Goal: Task Accomplishment & Management: Use online tool/utility

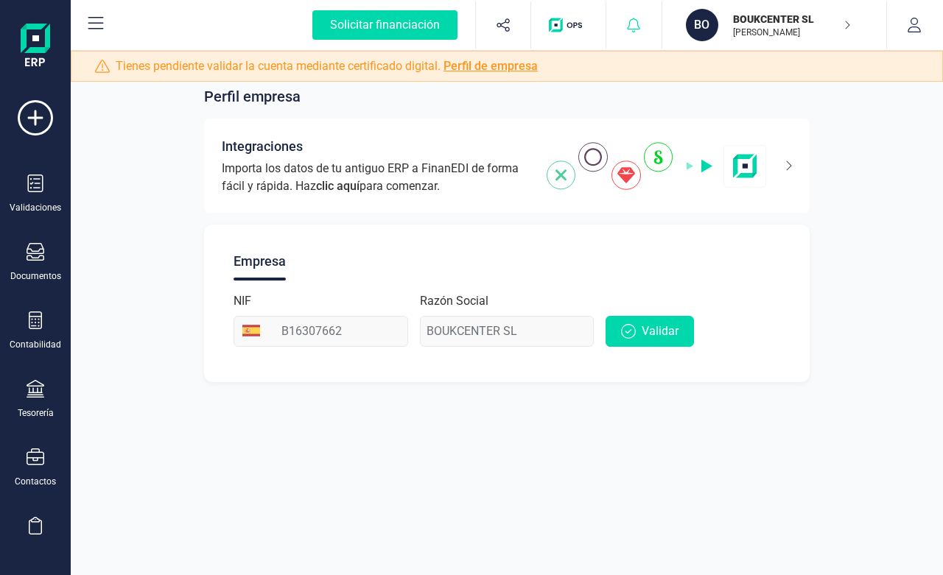
click at [634, 32] on icon at bounding box center [634, 25] width 13 height 15
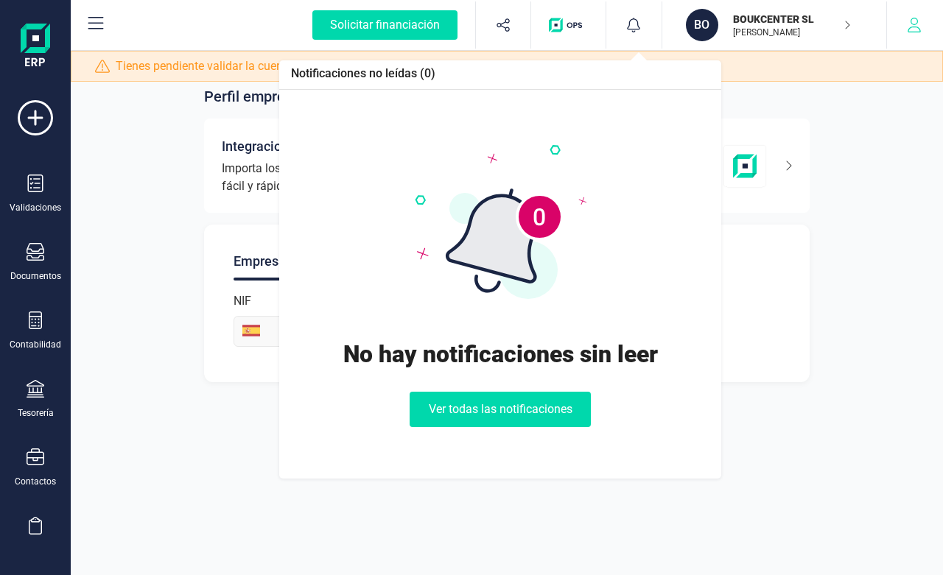
click at [911, 27] on icon "button" at bounding box center [914, 25] width 15 height 15
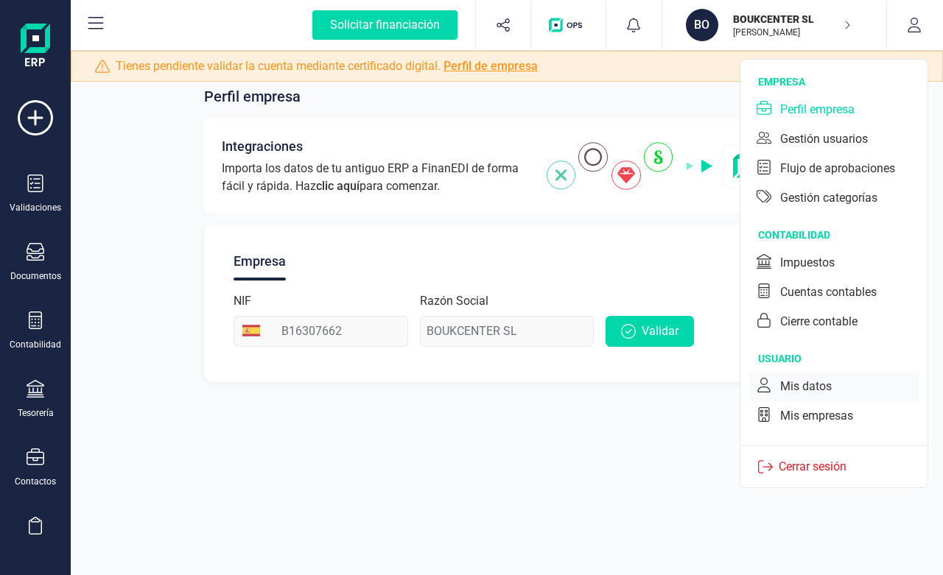
click at [807, 385] on div "Mis datos" at bounding box center [806, 387] width 52 height 18
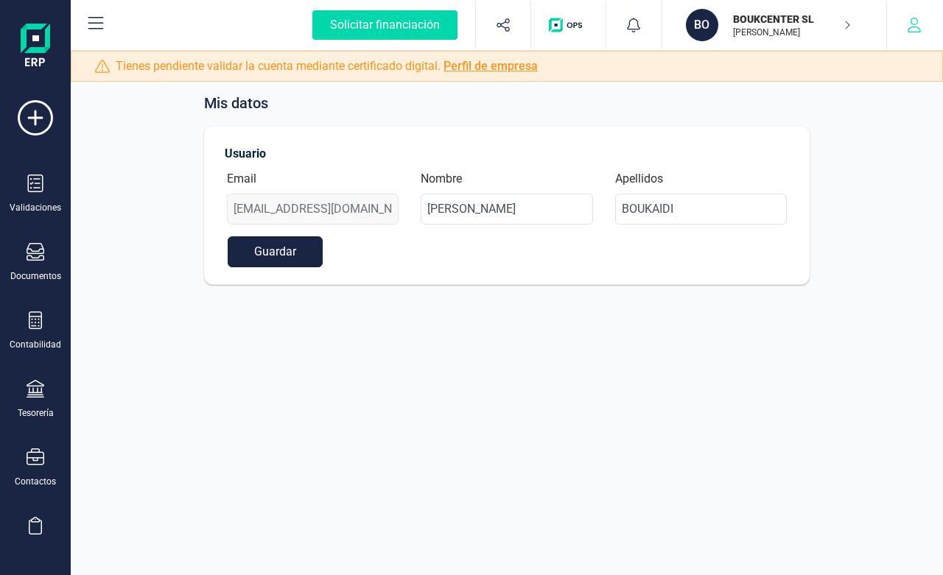
click at [908, 27] on icon "button" at bounding box center [914, 25] width 15 height 15
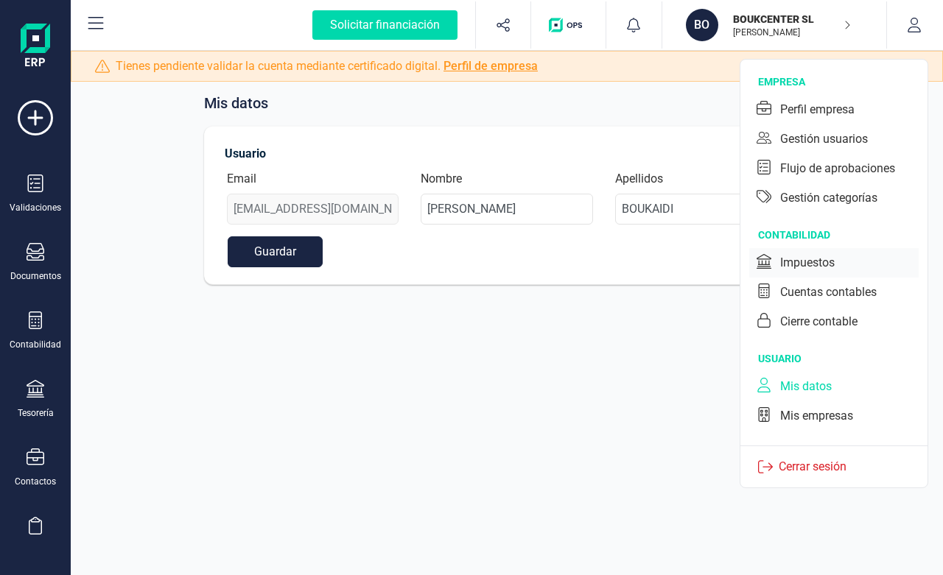
click at [830, 262] on div "Impuestos" at bounding box center [807, 263] width 55 height 18
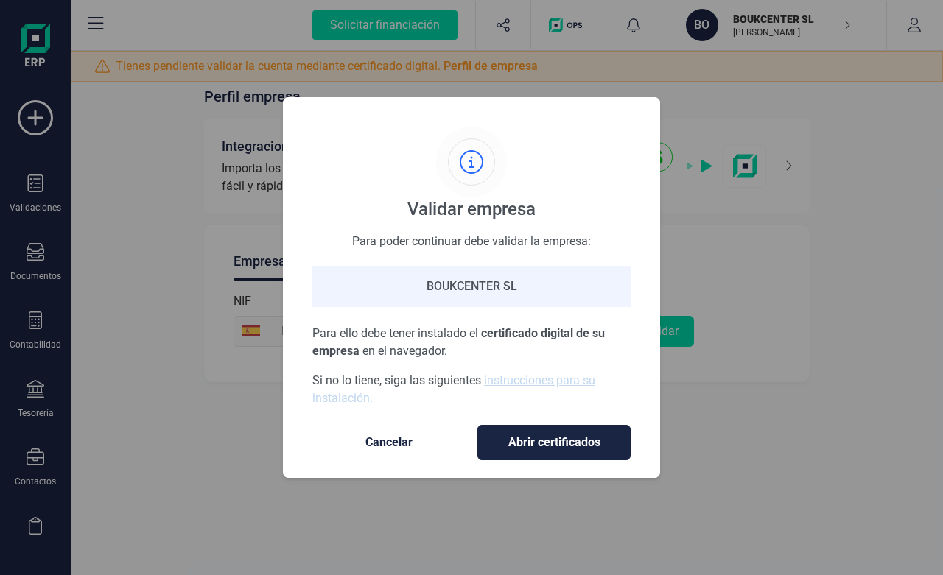
click at [400, 435] on span "Cancelar" at bounding box center [389, 443] width 124 height 18
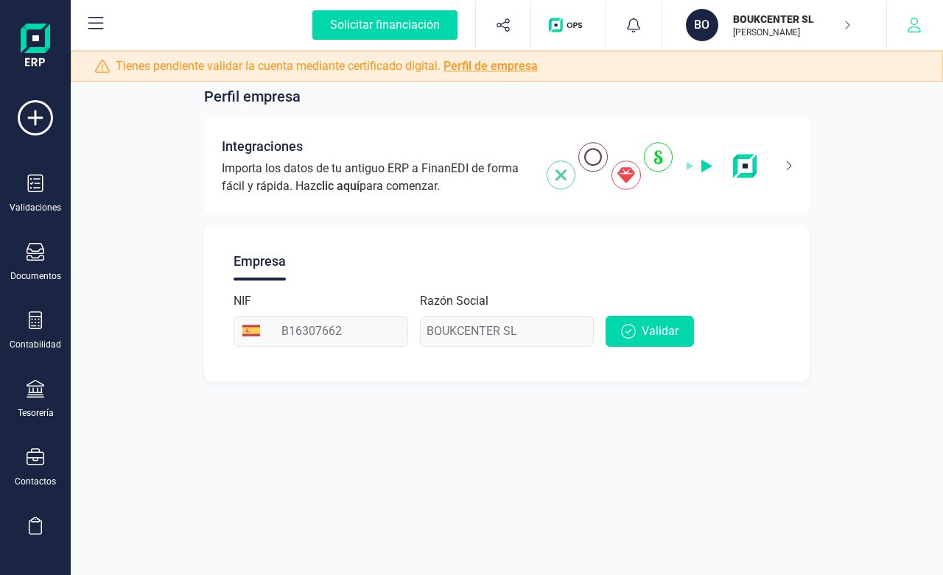
click at [914, 38] on button "button" at bounding box center [914, 24] width 55 height 47
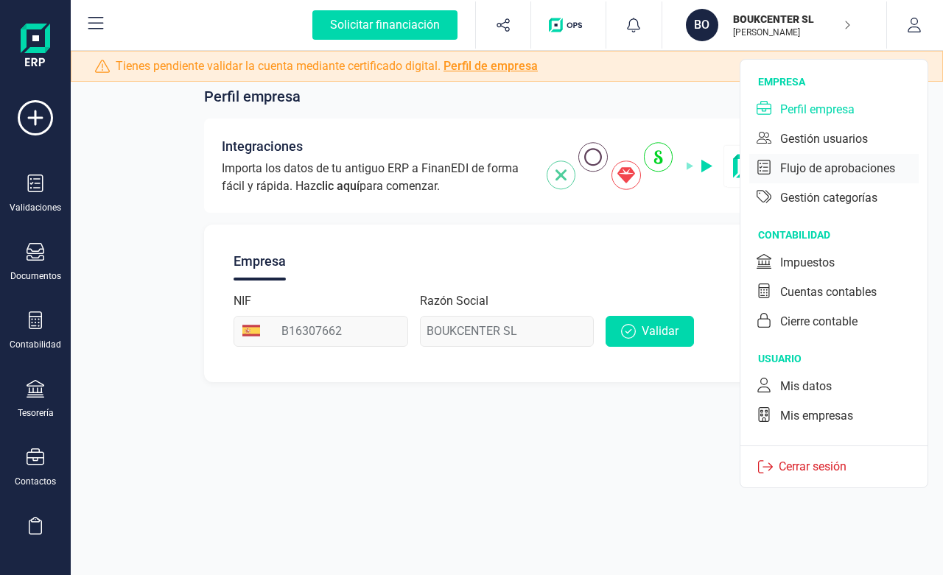
click at [823, 166] on div "Flujo de aprobaciones" at bounding box center [837, 169] width 115 height 18
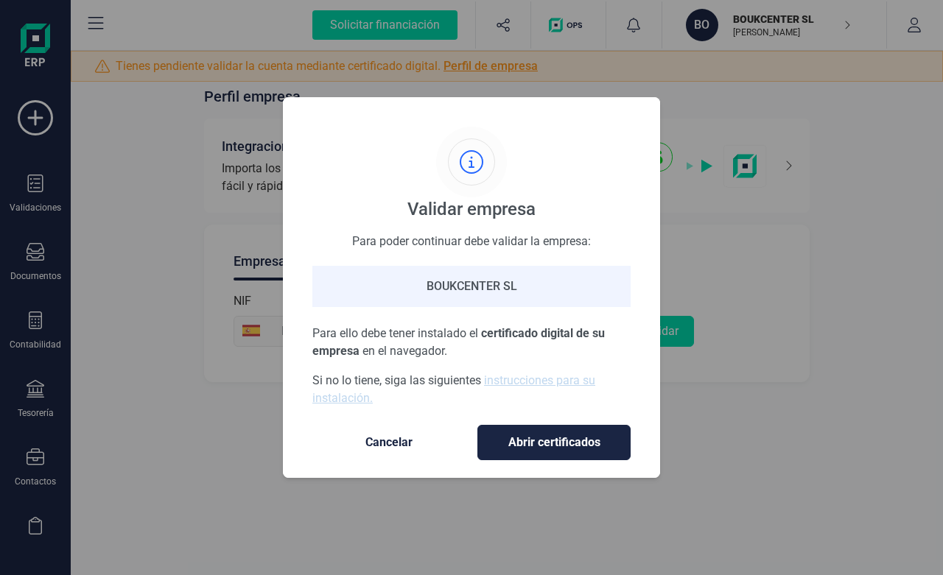
click at [375, 446] on span "Cancelar" at bounding box center [389, 443] width 124 height 18
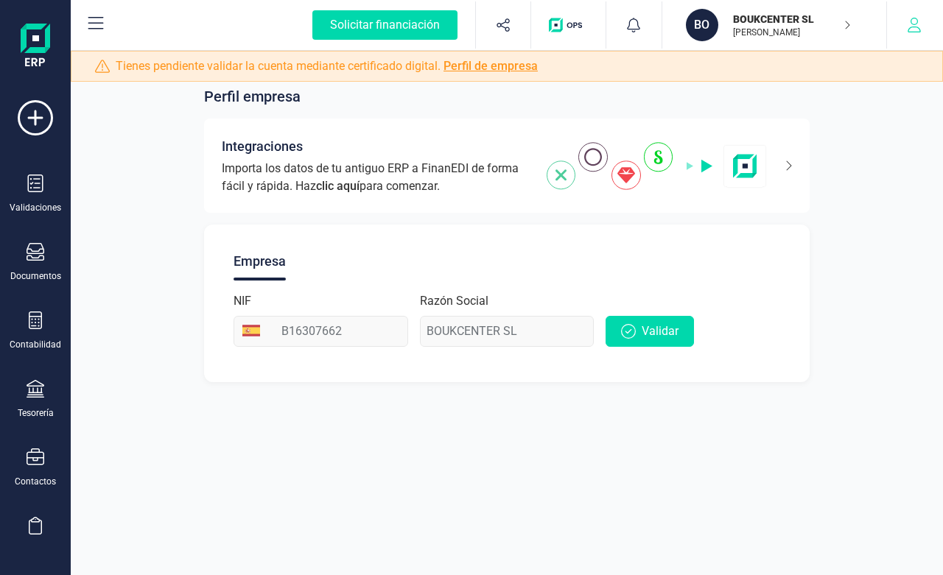
click at [917, 31] on icon "button" at bounding box center [914, 25] width 15 height 15
click at [95, 20] on icon at bounding box center [96, 24] width 18 height 18
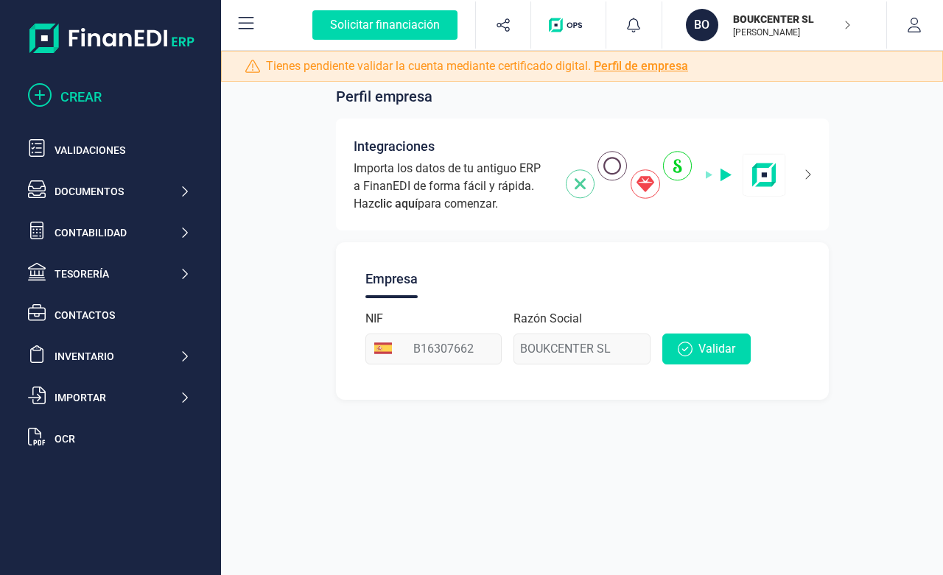
click at [77, 97] on div "CREAR" at bounding box center [125, 97] width 130 height 21
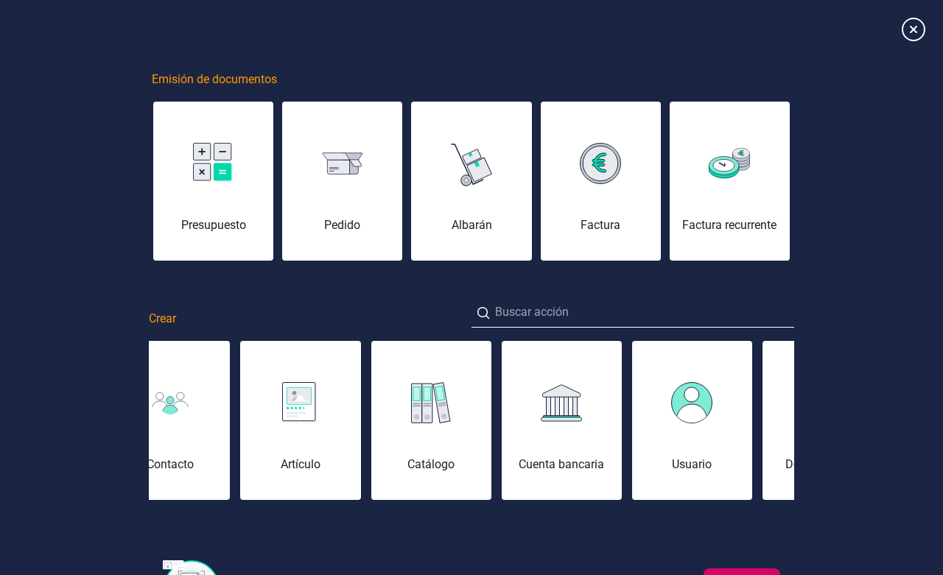
scroll to position [89, 0]
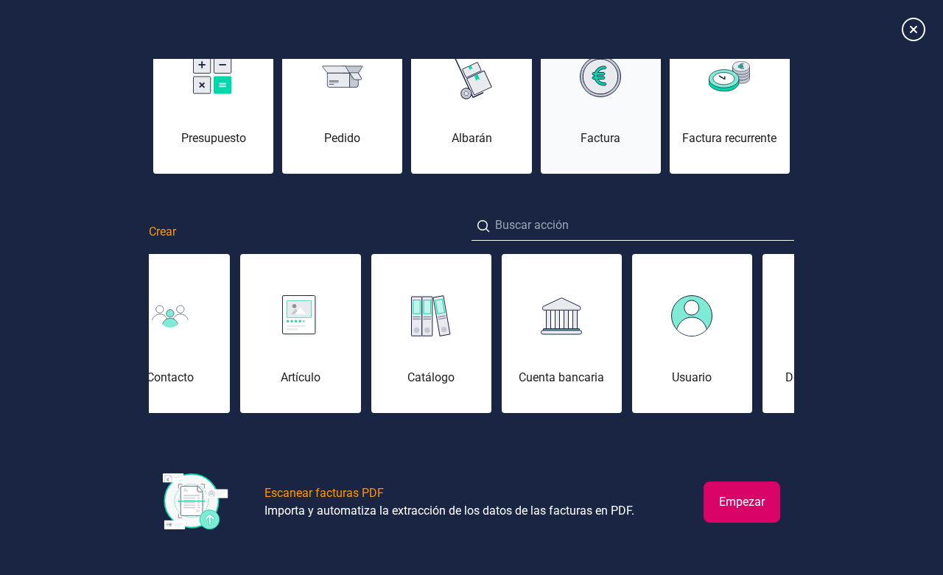
click at [594, 130] on div "Factura" at bounding box center [601, 139] width 120 height 18
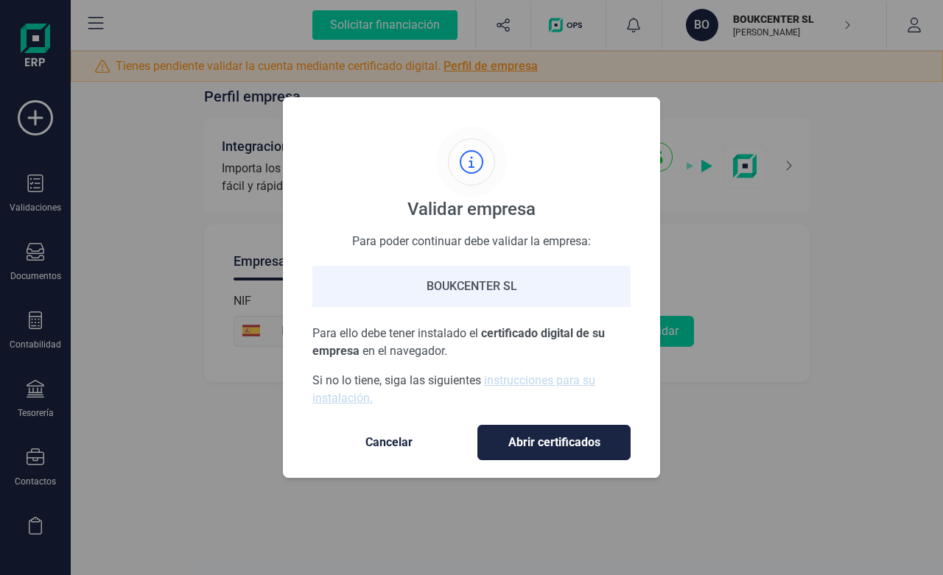
click at [401, 444] on span "Cancelar" at bounding box center [389, 443] width 124 height 18
